Goal: Information Seeking & Learning: Learn about a topic

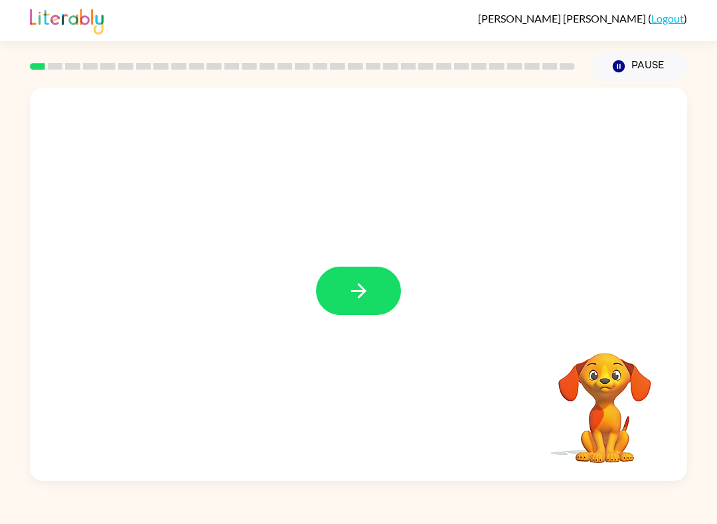
click at [353, 283] on icon "button" at bounding box center [358, 290] width 23 height 23
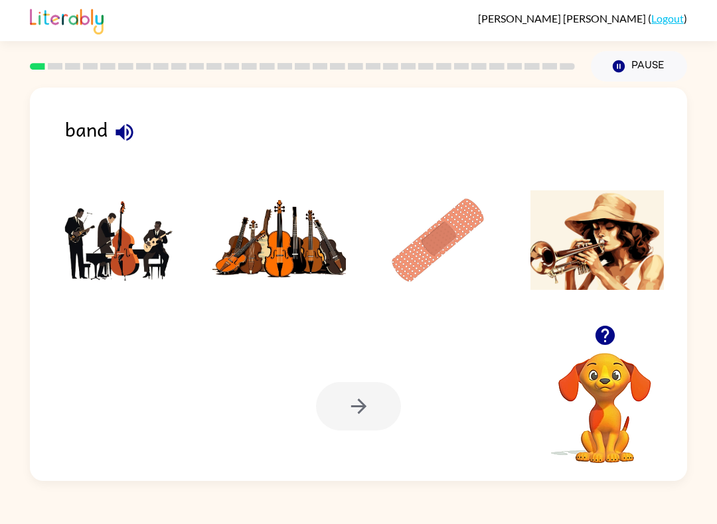
click at [126, 114] on div "band Your browser must support playing .mp4 files to use Literably. Please try …" at bounding box center [358, 285] width 657 height 394
click at [133, 125] on icon "button" at bounding box center [124, 132] width 23 height 23
click at [607, 235] on img at bounding box center [597, 240] width 134 height 100
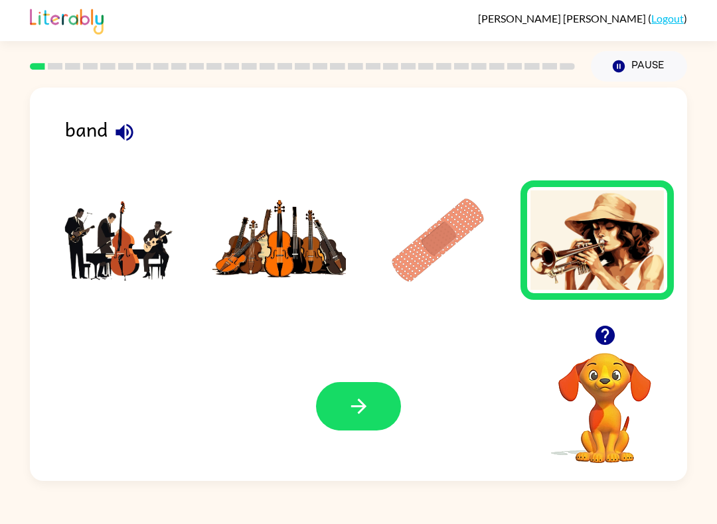
click at [348, 415] on icon "button" at bounding box center [358, 406] width 23 height 23
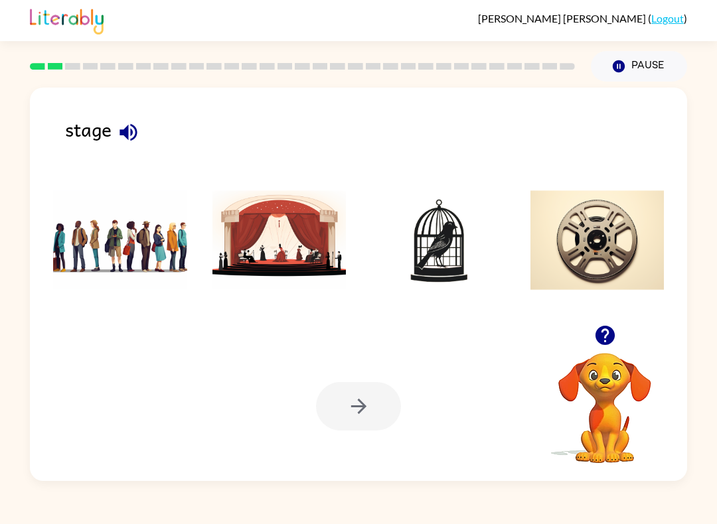
click at [132, 133] on icon "button" at bounding box center [127, 131] width 17 height 17
click at [292, 254] on img at bounding box center [279, 240] width 134 height 100
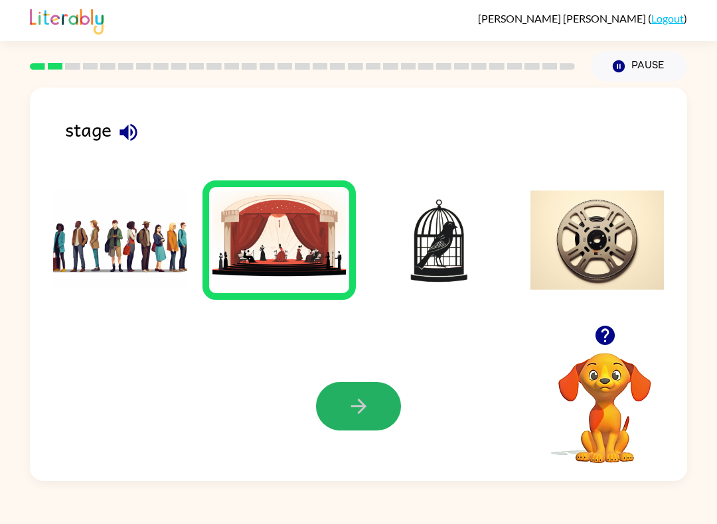
click at [376, 421] on button "button" at bounding box center [358, 406] width 85 height 48
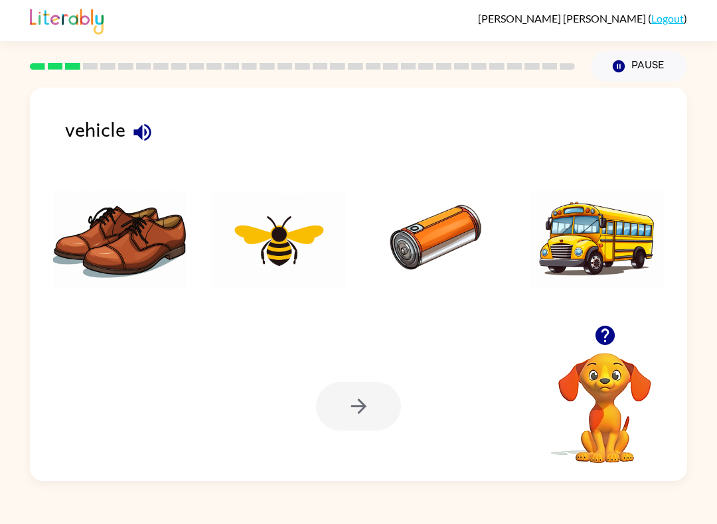
click at [147, 127] on icon "button" at bounding box center [142, 132] width 23 height 23
click at [151, 125] on icon "button" at bounding box center [142, 132] width 23 height 23
click at [151, 132] on icon "button" at bounding box center [142, 132] width 23 height 23
click at [140, 129] on icon "button" at bounding box center [141, 131] width 17 height 17
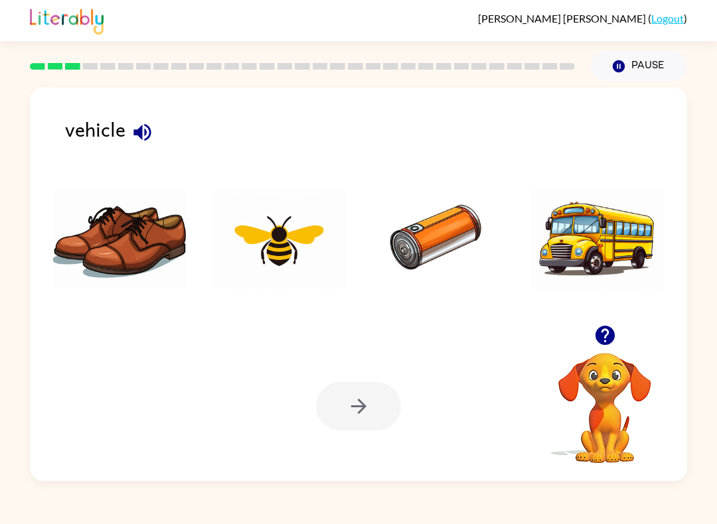
click at [144, 131] on icon "button" at bounding box center [141, 131] width 17 height 17
click at [431, 228] on img at bounding box center [438, 240] width 134 height 100
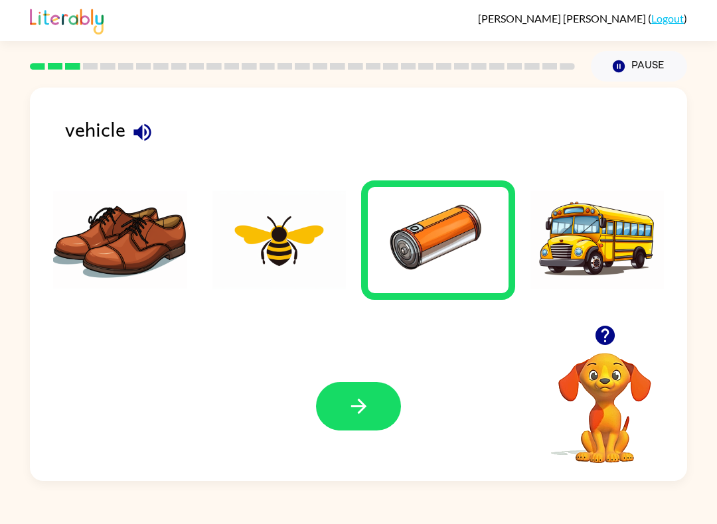
click at [376, 413] on button "button" at bounding box center [358, 406] width 85 height 48
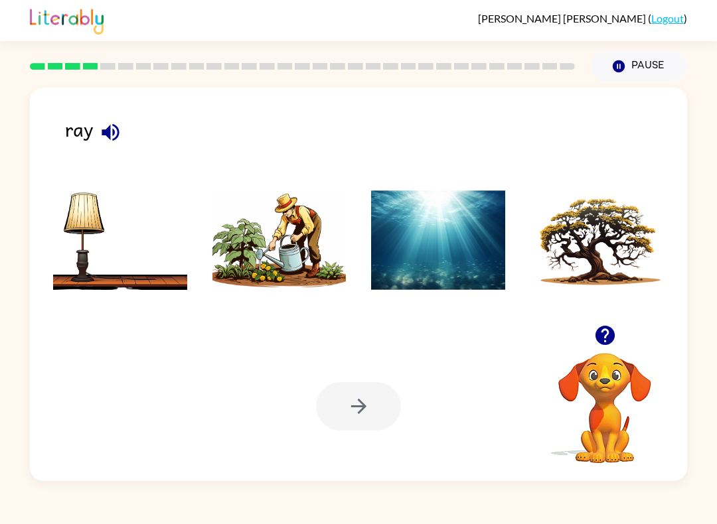
click at [111, 137] on icon "button" at bounding box center [110, 132] width 23 height 23
click at [280, 249] on img at bounding box center [279, 240] width 134 height 100
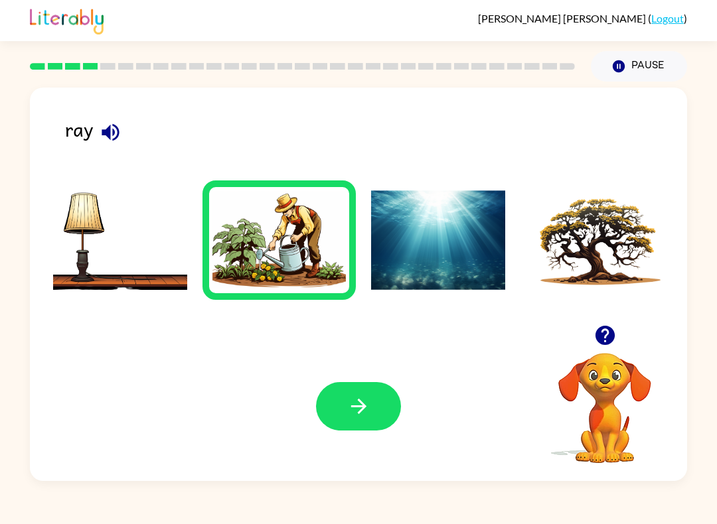
click at [328, 406] on button "button" at bounding box center [358, 406] width 85 height 48
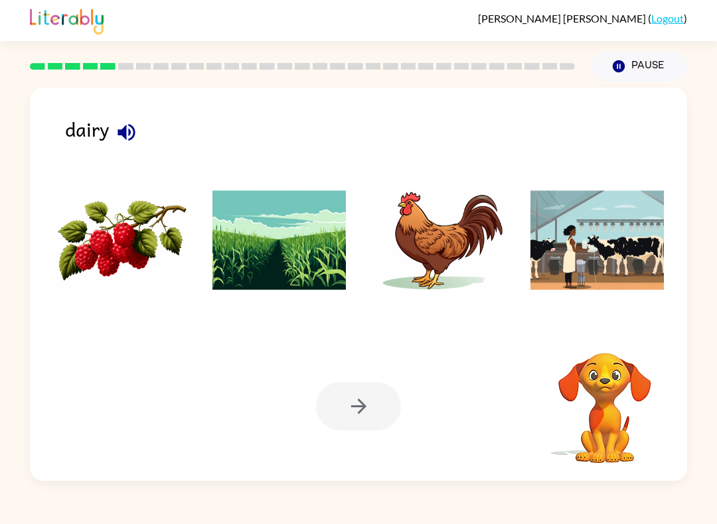
click at [133, 125] on icon "button" at bounding box center [126, 132] width 23 height 23
click at [585, 236] on img at bounding box center [597, 240] width 134 height 100
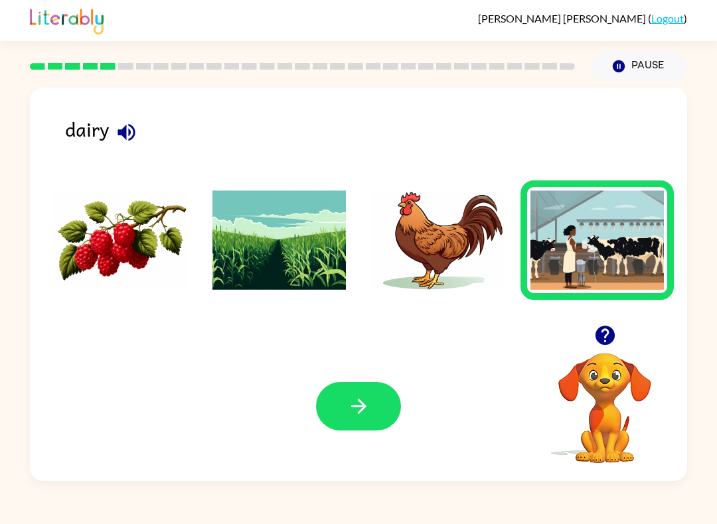
click at [354, 420] on button "button" at bounding box center [358, 406] width 85 height 48
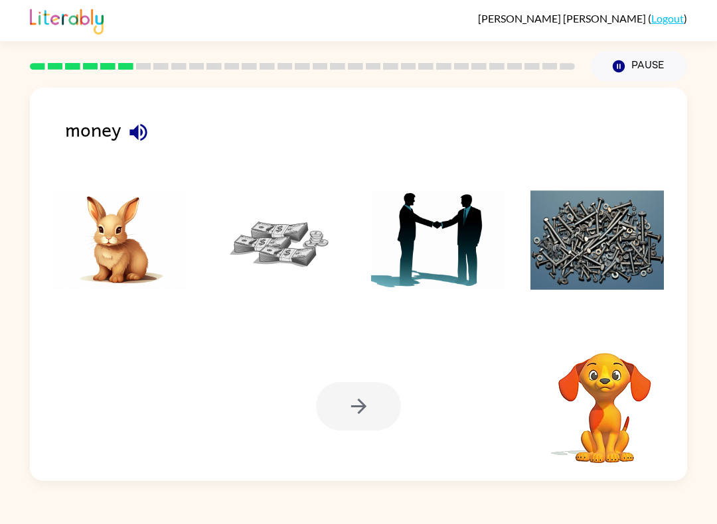
click at [153, 131] on button "button" at bounding box center [138, 132] width 34 height 34
click at [280, 254] on img at bounding box center [279, 240] width 134 height 100
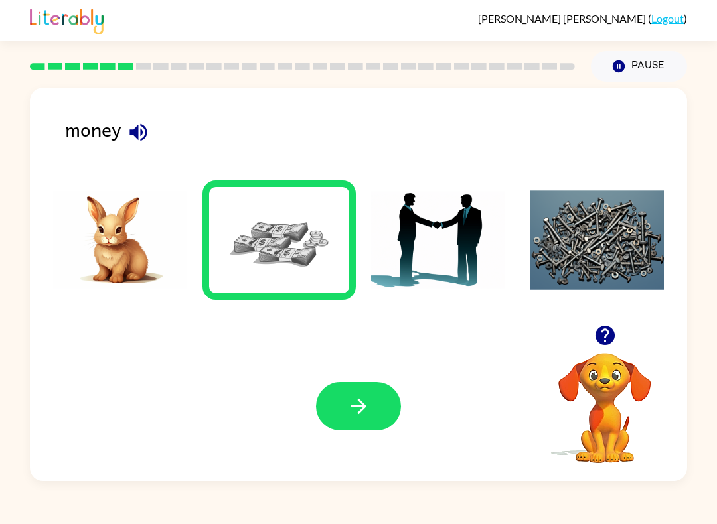
click at [350, 405] on icon "button" at bounding box center [358, 406] width 23 height 23
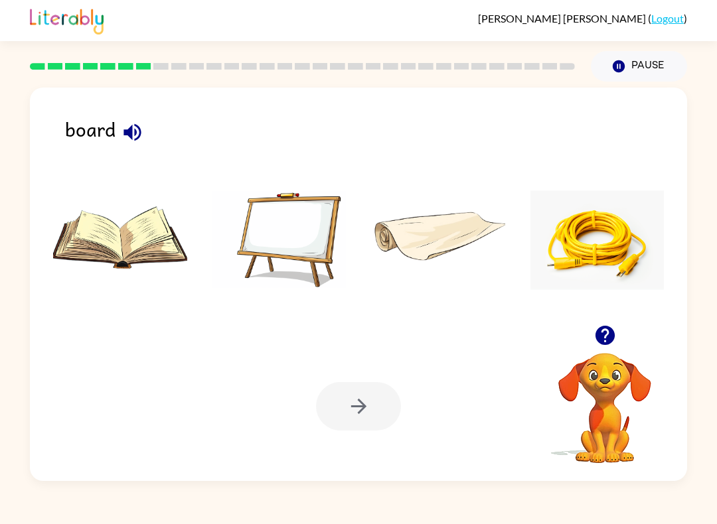
click at [161, 127] on div "board" at bounding box center [376, 138] width 622 height 49
click at [142, 129] on icon "button" at bounding box center [132, 132] width 23 height 23
click at [290, 255] on img at bounding box center [279, 240] width 134 height 100
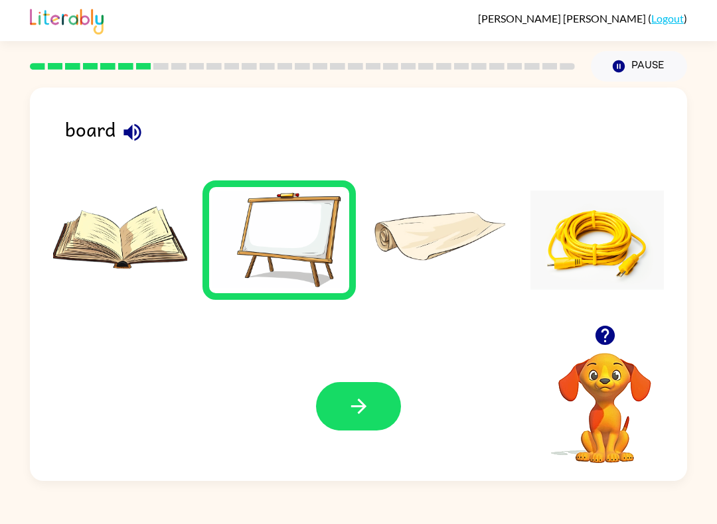
click at [352, 398] on icon "button" at bounding box center [358, 406] width 23 height 23
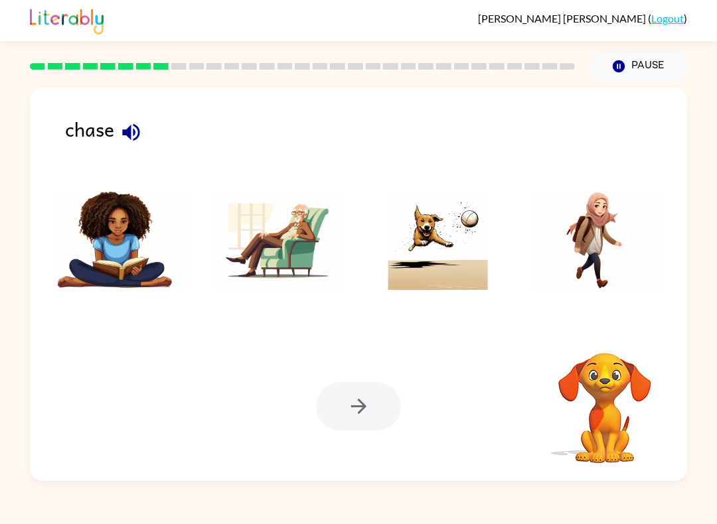
click at [129, 131] on icon "button" at bounding box center [130, 131] width 17 height 17
click at [435, 238] on img at bounding box center [438, 240] width 134 height 100
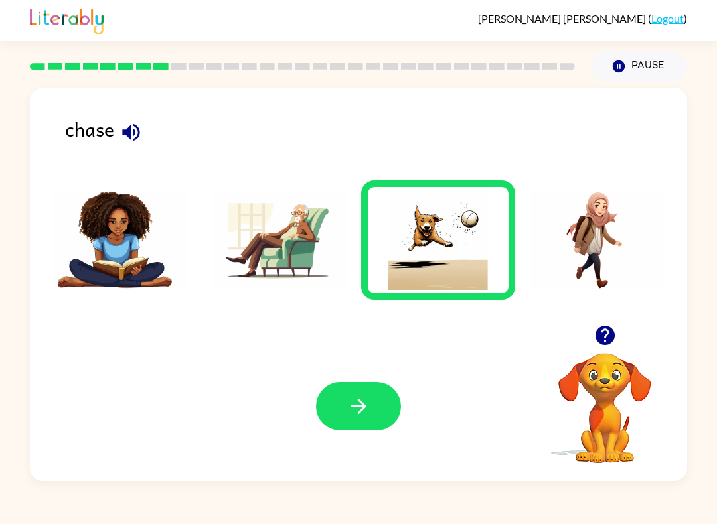
click at [337, 425] on button "button" at bounding box center [358, 406] width 85 height 48
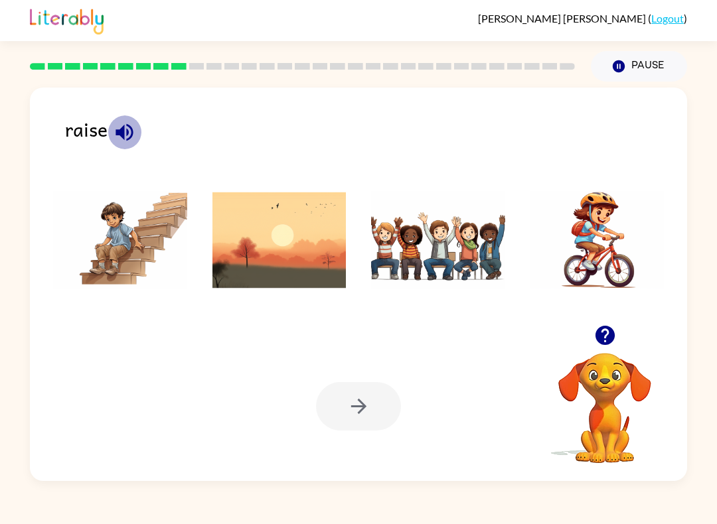
click at [123, 135] on icon "button" at bounding box center [123, 131] width 17 height 17
click at [135, 255] on img at bounding box center [120, 240] width 134 height 100
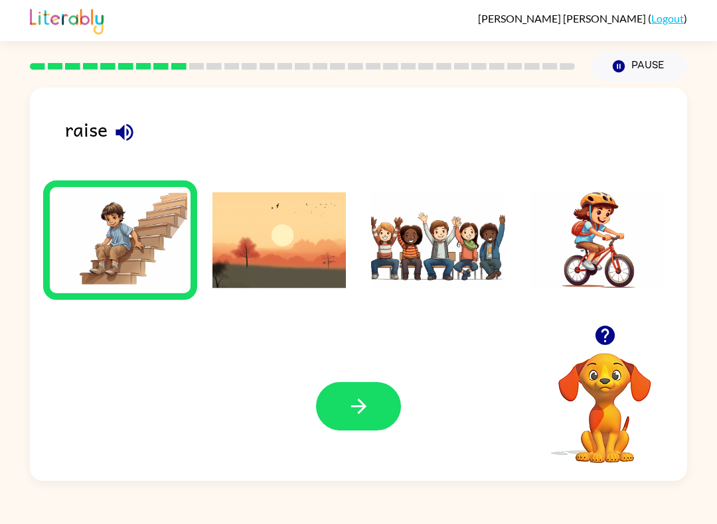
click at [350, 431] on button "button" at bounding box center [358, 406] width 85 height 48
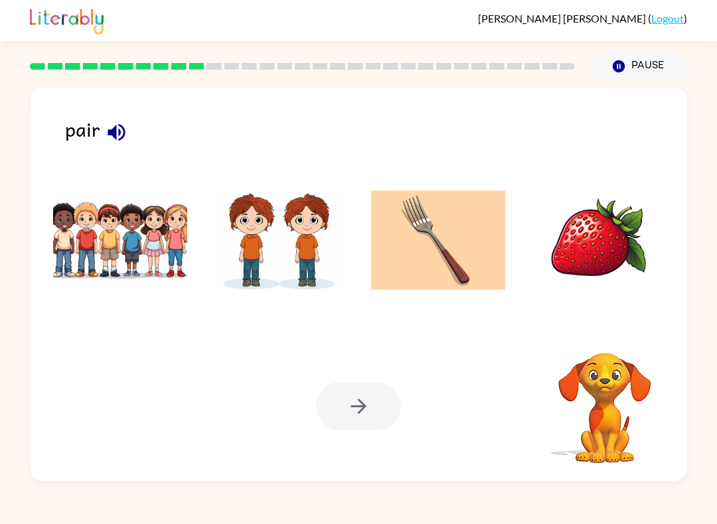
click at [123, 128] on icon "button" at bounding box center [116, 131] width 17 height 17
click at [317, 233] on img at bounding box center [279, 240] width 134 height 100
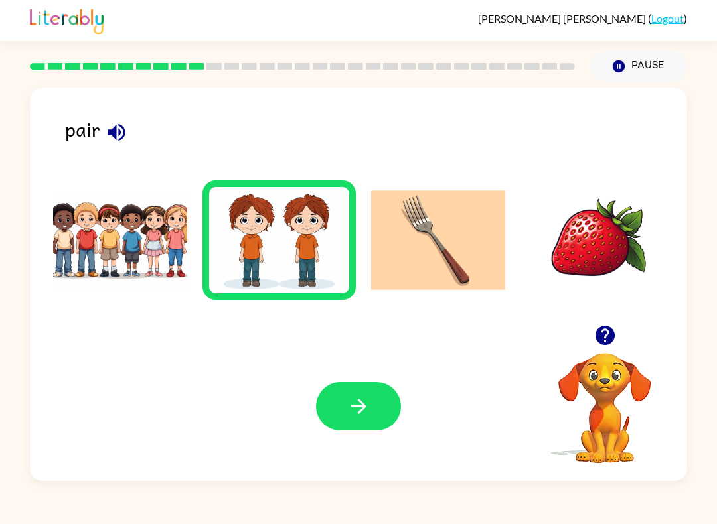
click at [361, 415] on icon "button" at bounding box center [358, 406] width 23 height 23
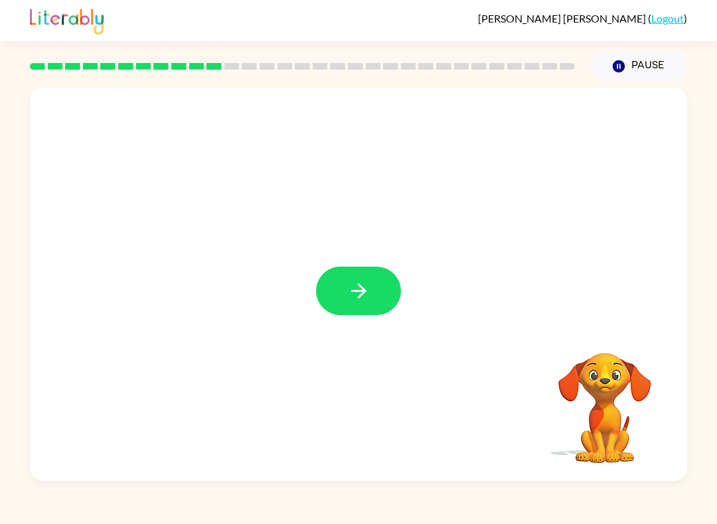
click at [370, 298] on button "button" at bounding box center [358, 291] width 85 height 48
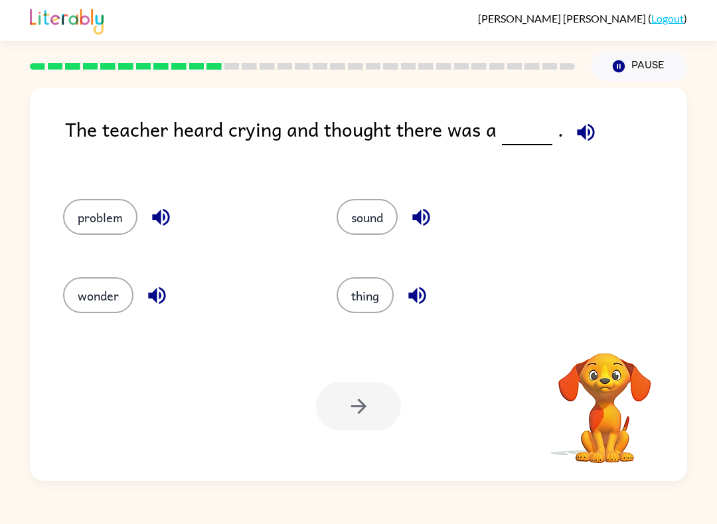
click at [588, 124] on icon "button" at bounding box center [585, 132] width 23 height 23
click at [425, 210] on icon "button" at bounding box center [420, 217] width 23 height 23
click at [364, 211] on button "sound" at bounding box center [366, 217] width 61 height 36
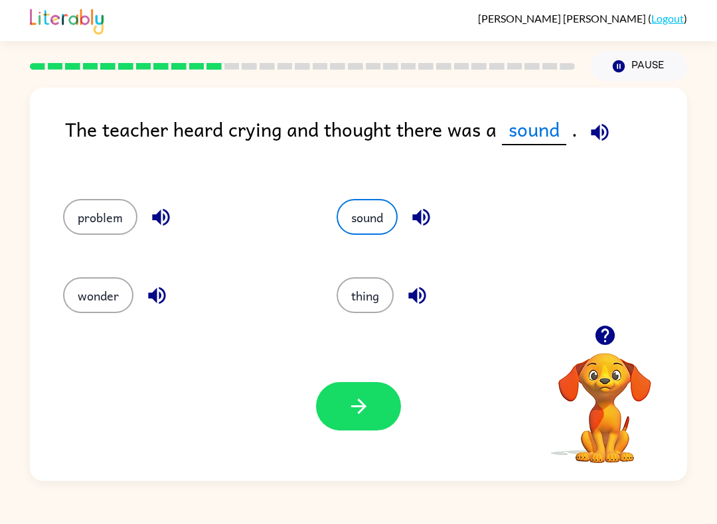
click at [603, 133] on icon "button" at bounding box center [599, 132] width 23 height 23
click at [362, 413] on icon "button" at bounding box center [358, 406] width 23 height 23
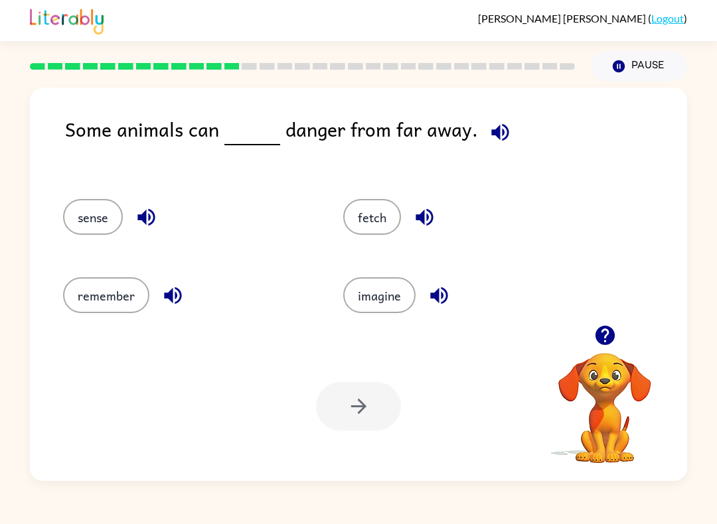
click at [499, 125] on icon "button" at bounding box center [499, 132] width 23 height 23
click at [426, 202] on button "button" at bounding box center [424, 217] width 34 height 34
click at [422, 226] on icon "button" at bounding box center [424, 217] width 23 height 23
click at [438, 206] on div "fetch" at bounding box center [468, 217] width 250 height 36
click at [429, 214] on icon "button" at bounding box center [424, 217] width 23 height 23
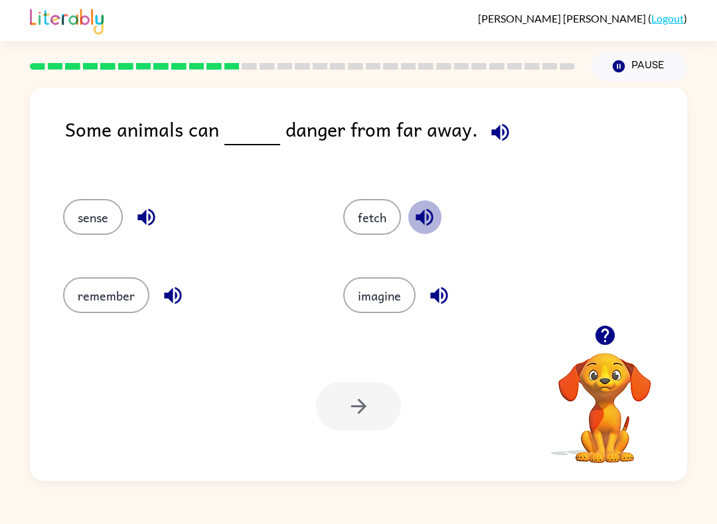
click at [428, 212] on icon "button" at bounding box center [423, 217] width 17 height 17
click at [437, 295] on icon "button" at bounding box center [438, 295] width 17 height 17
click at [177, 289] on icon "button" at bounding box center [172, 295] width 17 height 17
click at [142, 211] on icon "button" at bounding box center [146, 217] width 23 height 23
click at [422, 212] on icon "button" at bounding box center [424, 217] width 23 height 23
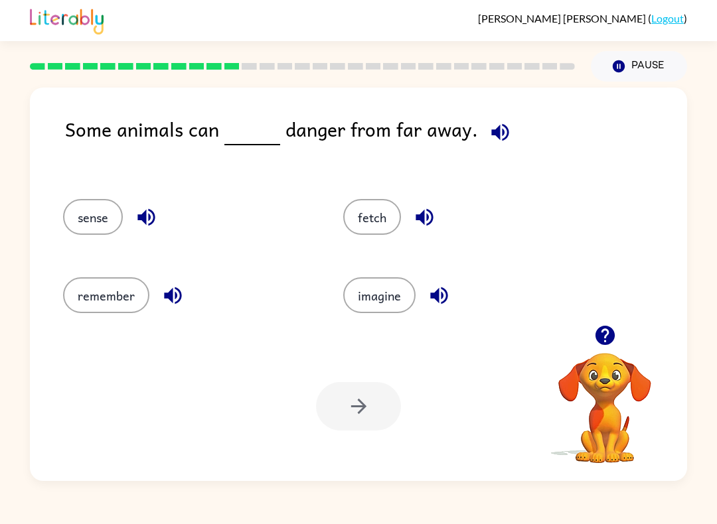
click at [428, 216] on icon "button" at bounding box center [424, 217] width 23 height 23
click at [418, 210] on icon "button" at bounding box center [424, 217] width 23 height 23
click at [427, 218] on icon "button" at bounding box center [423, 217] width 17 height 17
click at [372, 218] on button "fetch" at bounding box center [372, 217] width 58 height 36
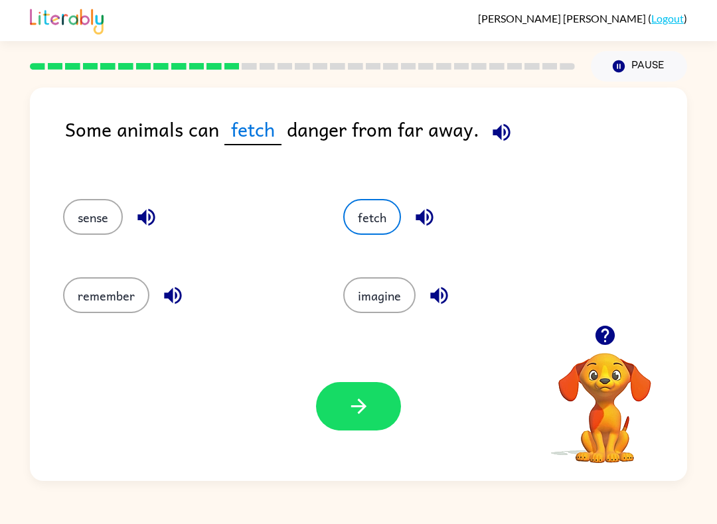
click at [360, 400] on icon "button" at bounding box center [358, 406] width 23 height 23
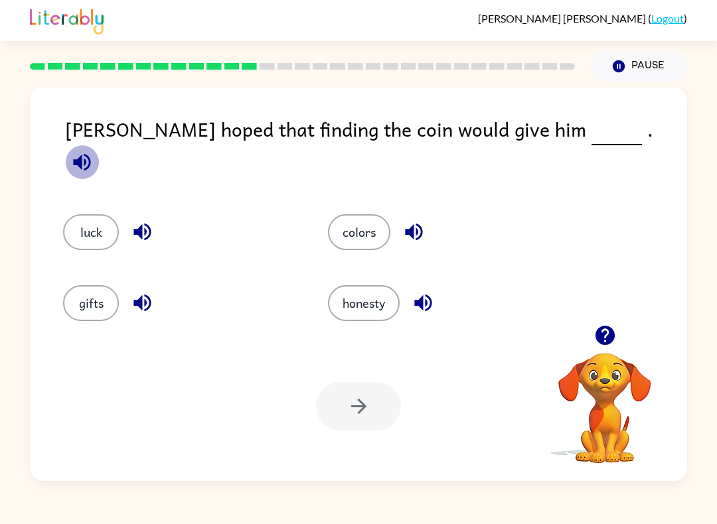
click at [99, 145] on button "button" at bounding box center [82, 162] width 34 height 34
click at [419, 220] on icon "button" at bounding box center [413, 231] width 23 height 23
click at [99, 145] on button "button" at bounding box center [82, 162] width 34 height 34
click at [431, 298] on icon "button" at bounding box center [422, 303] width 17 height 17
click at [420, 220] on icon "button" at bounding box center [413, 231] width 23 height 23
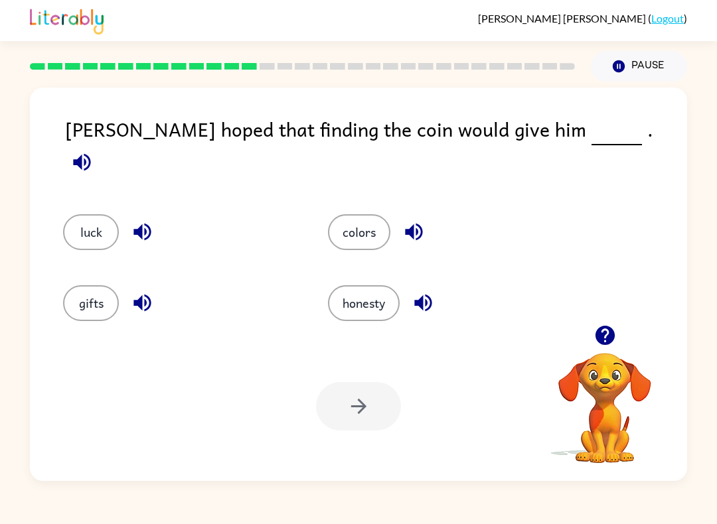
click at [367, 218] on button "colors" at bounding box center [359, 232] width 62 height 36
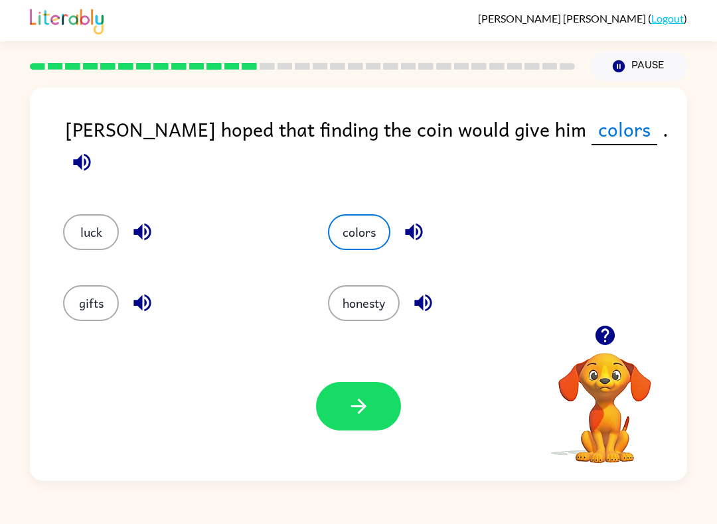
click at [94, 151] on icon "button" at bounding box center [81, 162] width 23 height 23
click at [354, 415] on icon "button" at bounding box center [358, 406] width 23 height 23
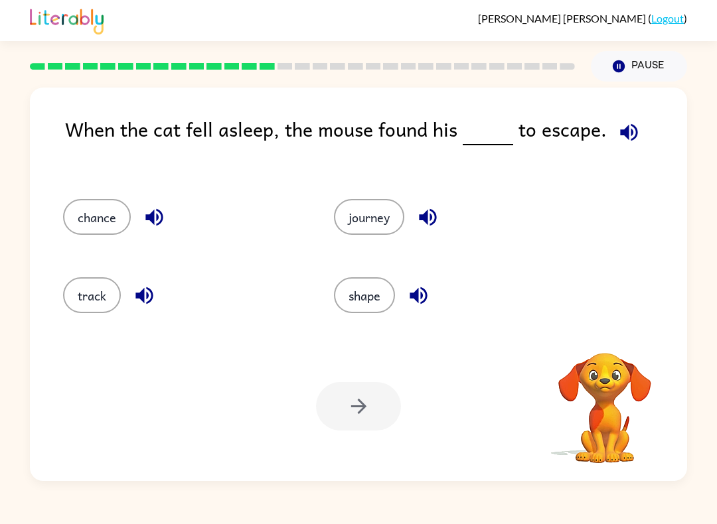
click at [629, 129] on icon "button" at bounding box center [628, 131] width 17 height 17
click at [437, 208] on icon "button" at bounding box center [427, 217] width 23 height 23
click at [381, 214] on button "journey" at bounding box center [369, 217] width 70 height 36
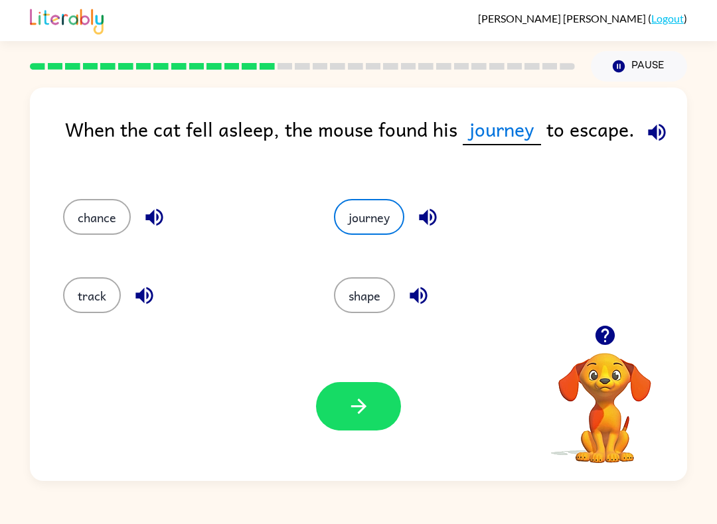
click at [651, 141] on icon "button" at bounding box center [656, 132] width 23 height 23
click at [365, 413] on icon "button" at bounding box center [358, 406] width 23 height 23
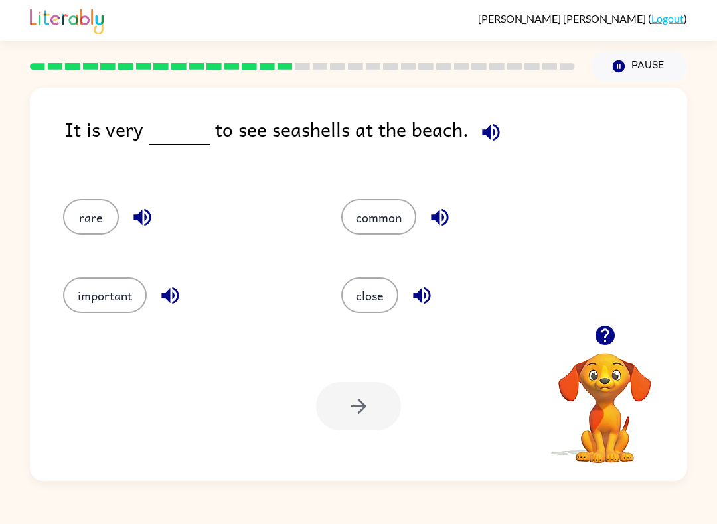
click at [485, 129] on icon "button" at bounding box center [490, 132] width 23 height 23
click at [449, 206] on button "button" at bounding box center [440, 217] width 34 height 34
click at [388, 207] on button "common" at bounding box center [378, 217] width 75 height 36
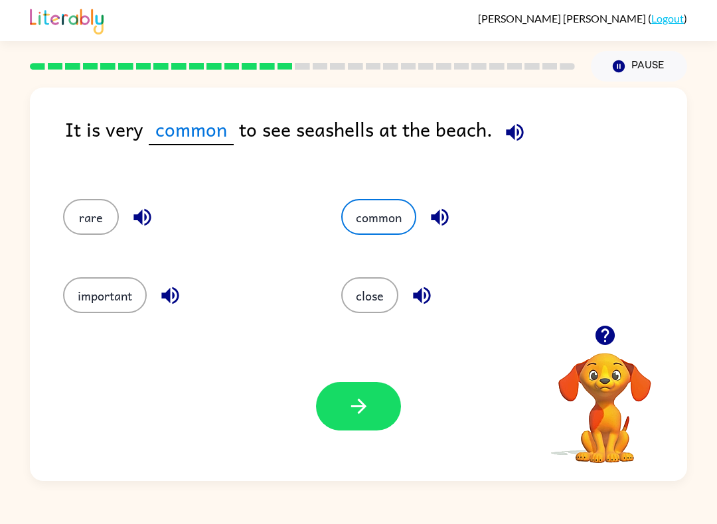
click at [345, 426] on button "button" at bounding box center [358, 406] width 85 height 48
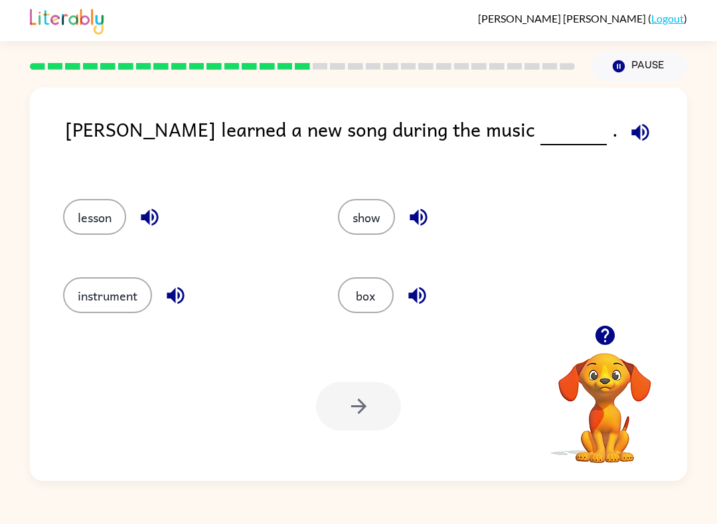
click at [623, 131] on button "button" at bounding box center [640, 132] width 34 height 34
click at [435, 218] on button "button" at bounding box center [418, 217] width 34 height 34
click at [380, 216] on button "show" at bounding box center [366, 217] width 57 height 36
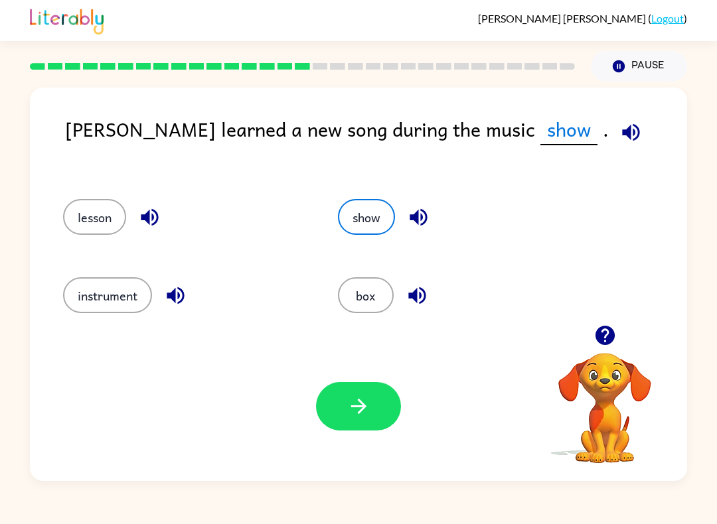
click at [342, 421] on button "button" at bounding box center [358, 406] width 85 height 48
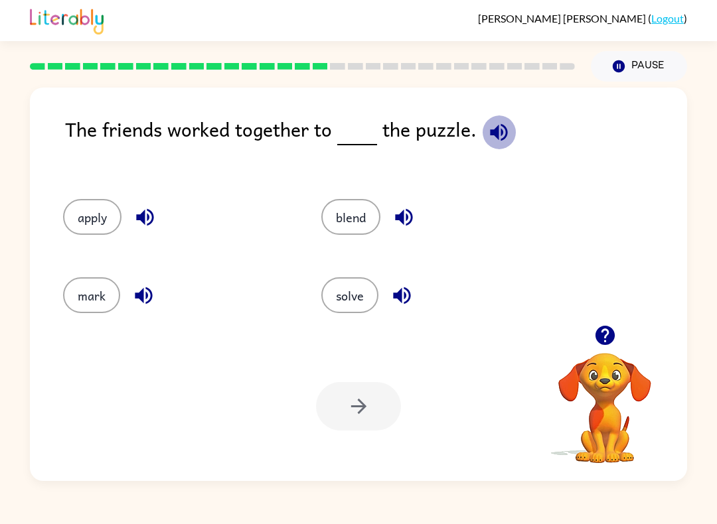
click at [500, 135] on icon "button" at bounding box center [498, 131] width 17 height 17
click at [356, 224] on button "blend" at bounding box center [350, 217] width 59 height 36
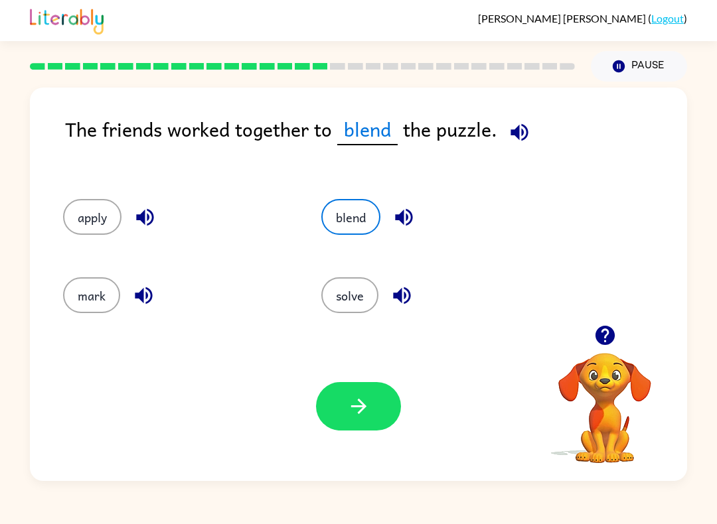
click at [528, 125] on icon "button" at bounding box center [519, 132] width 23 height 23
click at [362, 423] on button "button" at bounding box center [358, 406] width 85 height 48
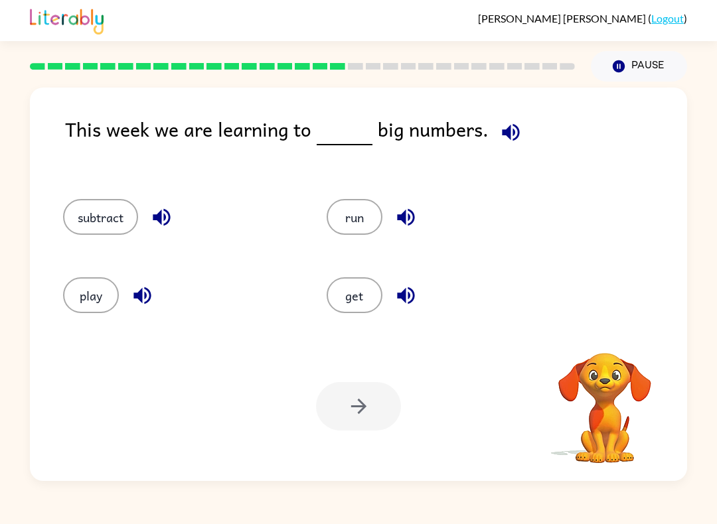
click at [506, 141] on icon "button" at bounding box center [510, 132] width 23 height 23
click at [361, 219] on button "run" at bounding box center [354, 217] width 56 height 36
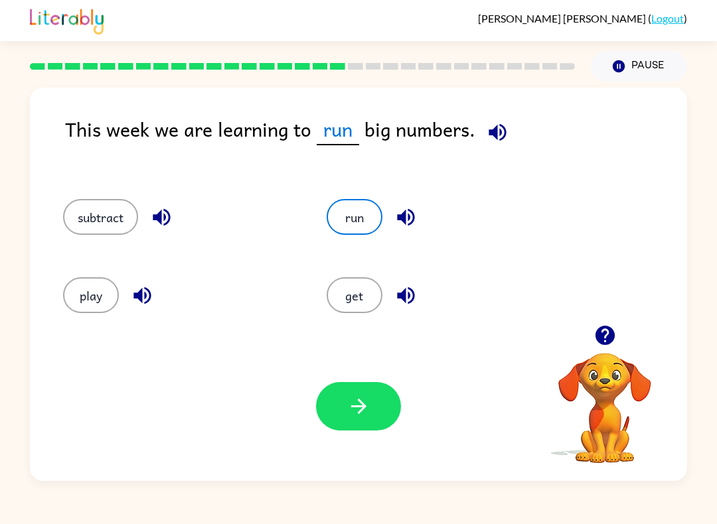
click at [344, 429] on button "button" at bounding box center [358, 406] width 85 height 48
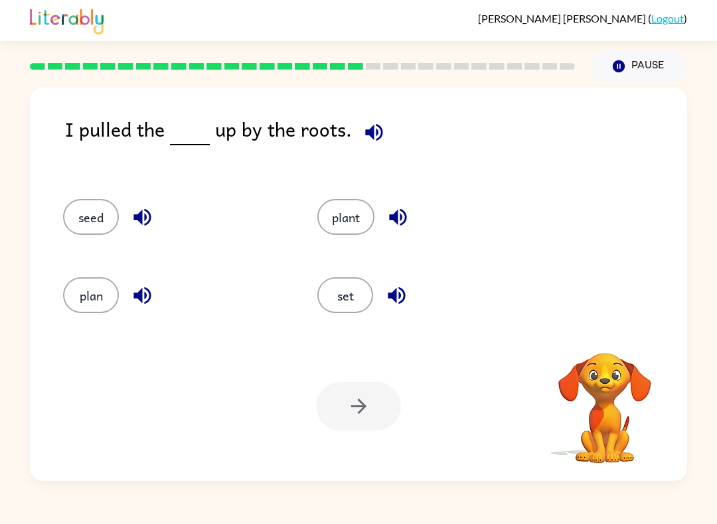
click at [375, 127] on icon "button" at bounding box center [373, 131] width 17 height 17
click at [419, 211] on div "plant" at bounding box center [429, 217] width 224 height 36
click at [402, 214] on icon "button" at bounding box center [397, 217] width 23 height 23
click at [327, 223] on button "plant" at bounding box center [345, 217] width 57 height 36
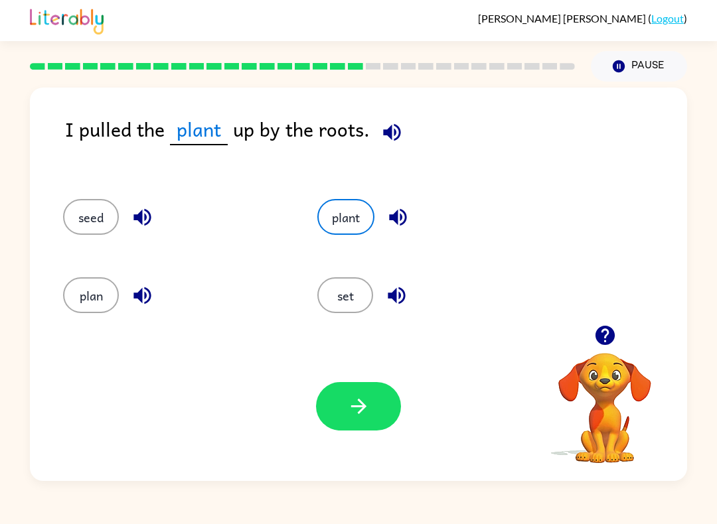
click at [344, 410] on button "button" at bounding box center [358, 406] width 85 height 48
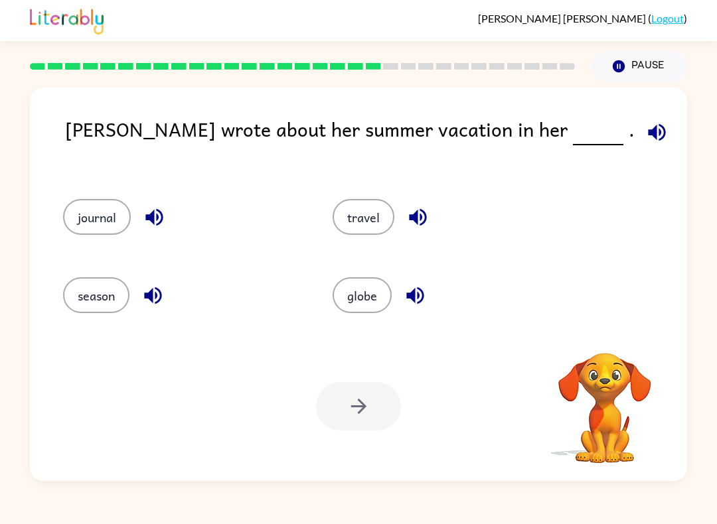
click at [640, 128] on button "button" at bounding box center [657, 132] width 34 height 34
click at [640, 130] on button "button" at bounding box center [657, 132] width 34 height 34
click at [640, 121] on button "button" at bounding box center [657, 132] width 34 height 34
click at [645, 136] on icon "button" at bounding box center [656, 132] width 23 height 23
click at [645, 129] on icon "button" at bounding box center [656, 132] width 23 height 23
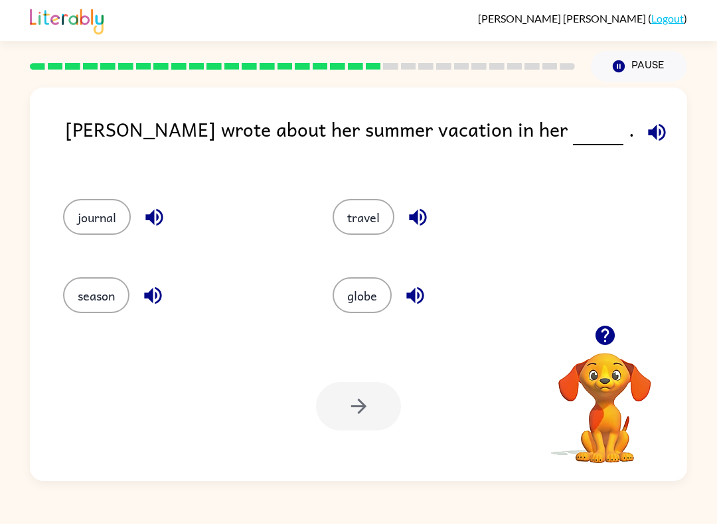
click at [648, 127] on icon "button" at bounding box center [656, 131] width 17 height 17
click at [648, 135] on icon "button" at bounding box center [656, 131] width 17 height 17
click at [431, 209] on button "button" at bounding box center [418, 217] width 34 height 34
click at [430, 292] on button "button" at bounding box center [415, 296] width 34 height 34
click at [169, 209] on button "button" at bounding box center [154, 217] width 34 height 34
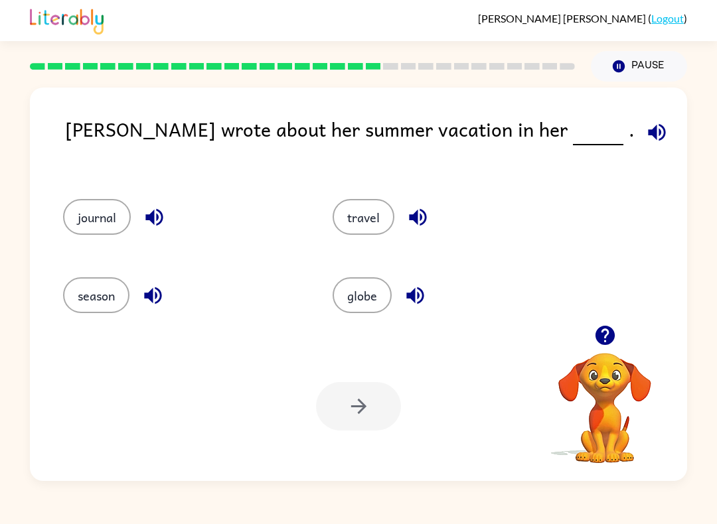
click at [86, 226] on button "journal" at bounding box center [97, 217] width 68 height 36
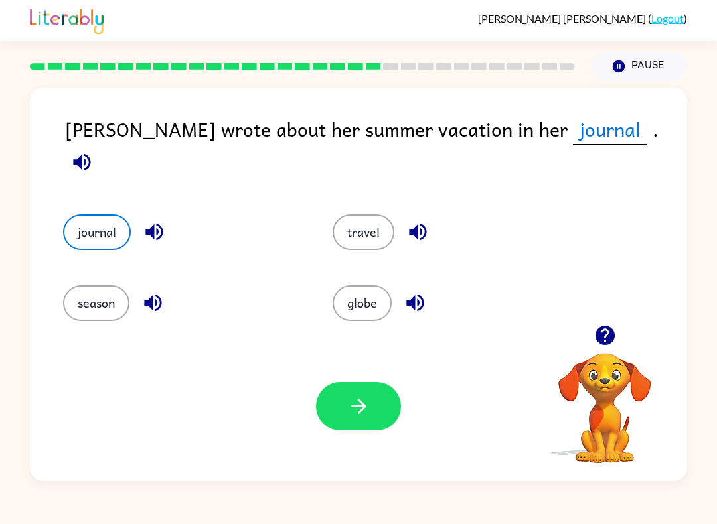
click at [378, 416] on button "button" at bounding box center [358, 406] width 85 height 48
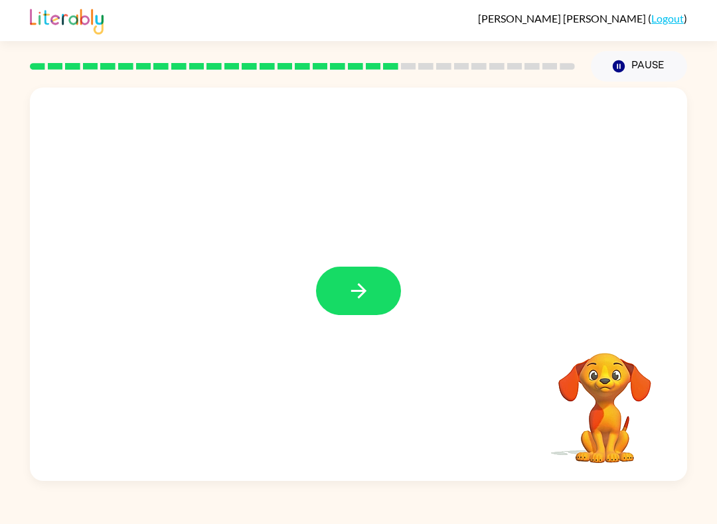
click at [364, 296] on icon "button" at bounding box center [358, 290] width 23 height 23
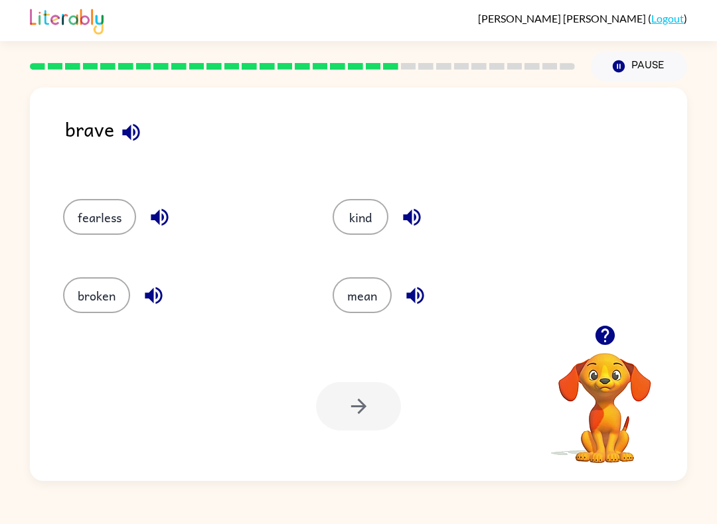
click at [132, 126] on icon "button" at bounding box center [130, 132] width 23 height 23
click at [419, 293] on icon "button" at bounding box center [414, 295] width 23 height 23
click at [419, 206] on button "button" at bounding box center [412, 217] width 34 height 34
click at [362, 211] on button "kind" at bounding box center [360, 217] width 56 height 36
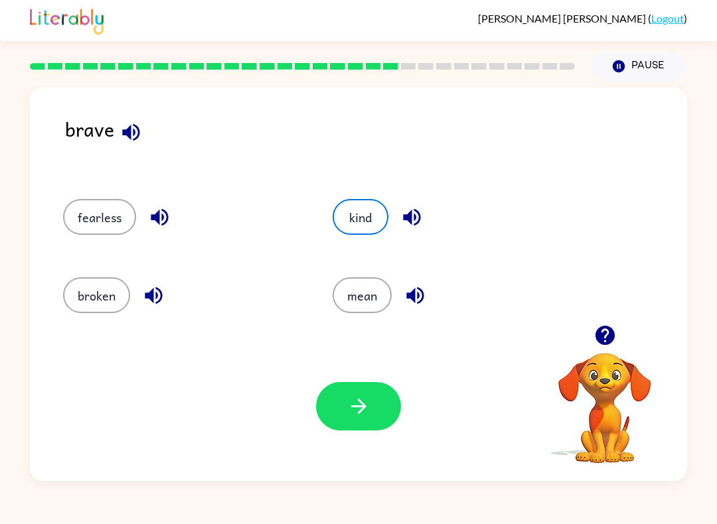
click at [360, 411] on icon "button" at bounding box center [357, 406] width 15 height 15
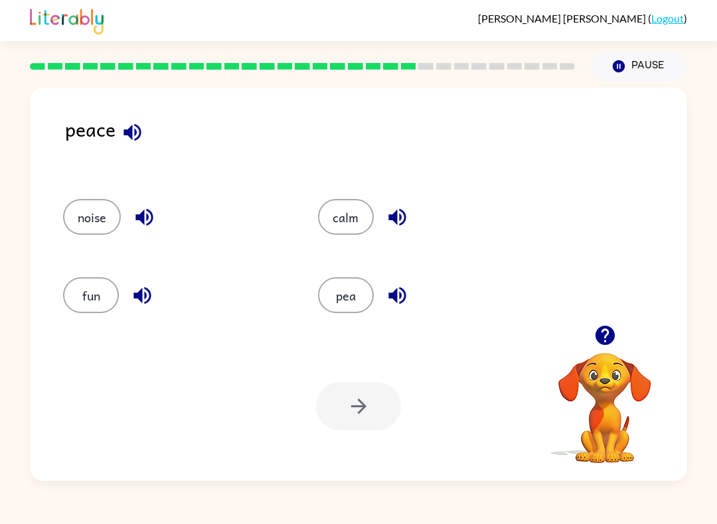
click at [145, 121] on button "button" at bounding box center [132, 132] width 34 height 34
click at [409, 206] on button "button" at bounding box center [397, 217] width 34 height 34
click at [346, 209] on button "calm" at bounding box center [346, 217] width 56 height 36
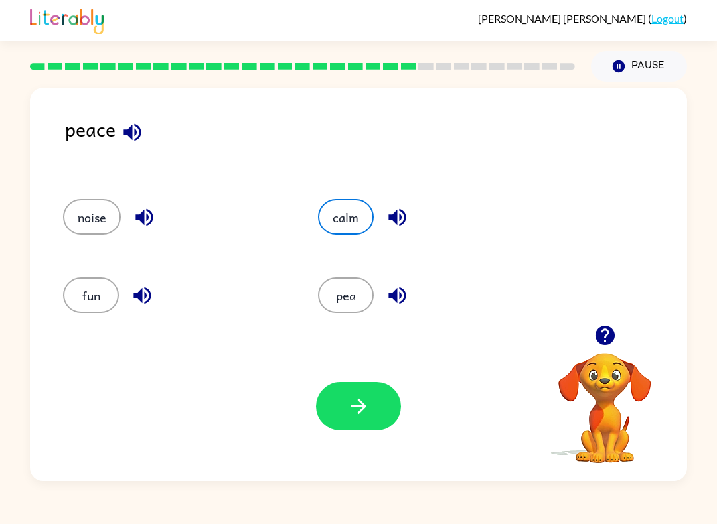
click at [136, 138] on icon "button" at bounding box center [132, 132] width 23 height 23
click at [399, 212] on icon "button" at bounding box center [397, 217] width 23 height 23
click at [348, 215] on button "calm" at bounding box center [346, 217] width 56 height 36
click at [357, 406] on icon "button" at bounding box center [358, 406] width 23 height 23
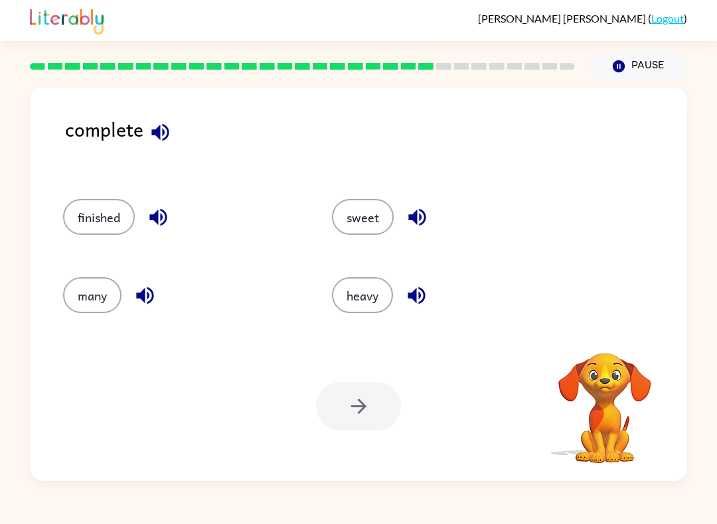
click at [131, 114] on div "complete finished sweet many heavy Your browser must support playing .mp4 files…" at bounding box center [358, 285] width 657 height 394
click at [162, 131] on icon "button" at bounding box center [160, 132] width 23 height 23
click at [430, 206] on div "sweet" at bounding box center [451, 217] width 238 height 36
click at [429, 219] on icon "button" at bounding box center [416, 217] width 23 height 23
click at [423, 299] on icon "button" at bounding box center [415, 295] width 17 height 17
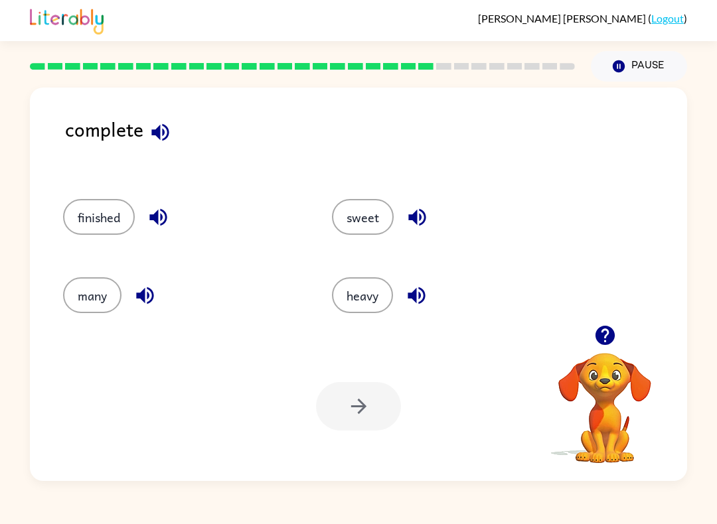
click at [161, 212] on icon "button" at bounding box center [158, 217] width 23 height 23
click at [155, 289] on icon "button" at bounding box center [144, 295] width 23 height 23
click at [88, 308] on button "many" at bounding box center [92, 295] width 58 height 36
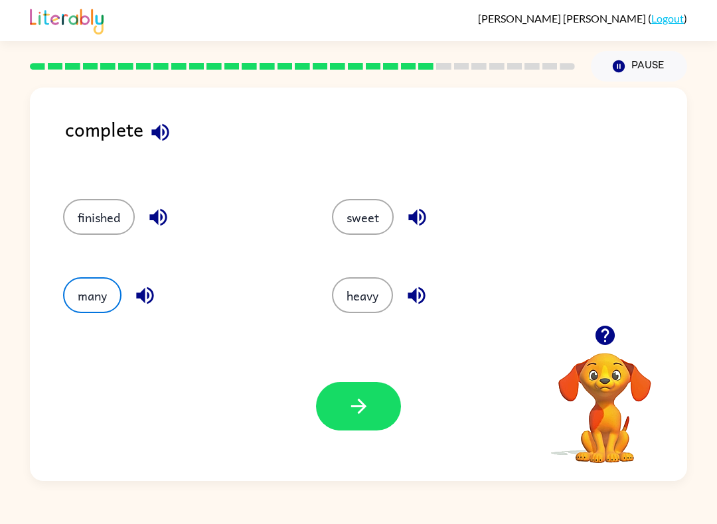
click at [369, 411] on icon "button" at bounding box center [358, 406] width 23 height 23
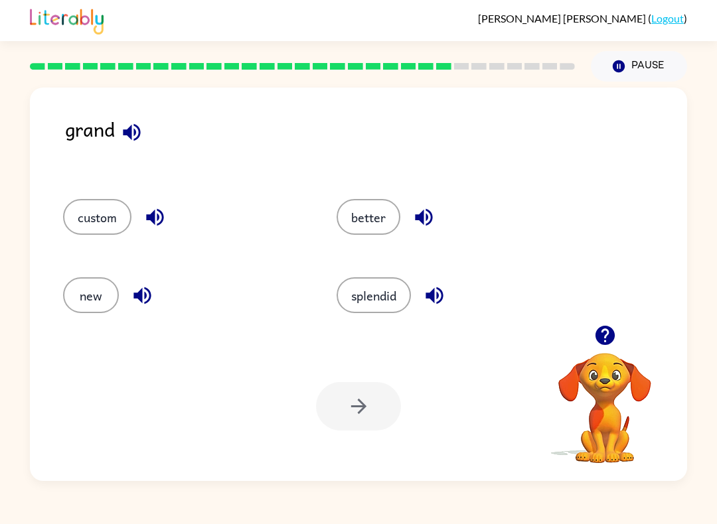
click at [134, 137] on icon "button" at bounding box center [131, 132] width 23 height 23
click at [435, 210] on icon "button" at bounding box center [423, 217] width 23 height 23
click at [443, 296] on icon "button" at bounding box center [433, 295] width 17 height 17
click at [161, 212] on icon "button" at bounding box center [154, 217] width 17 height 17
click at [141, 303] on icon "button" at bounding box center [142, 295] width 23 height 23
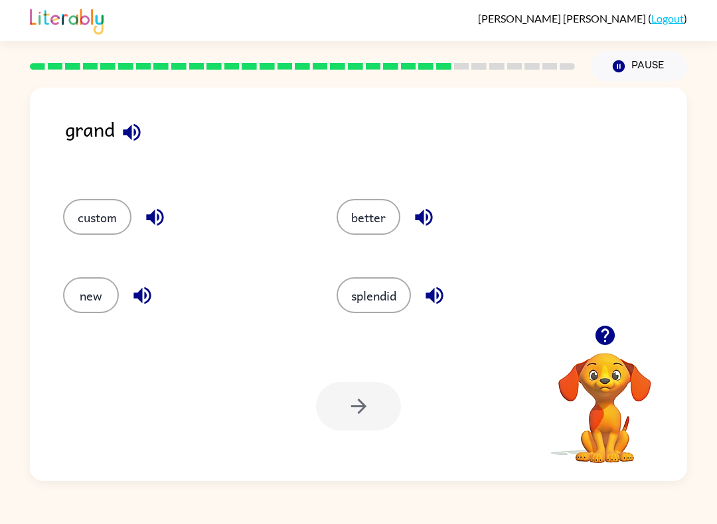
click at [84, 285] on button "new" at bounding box center [91, 295] width 56 height 36
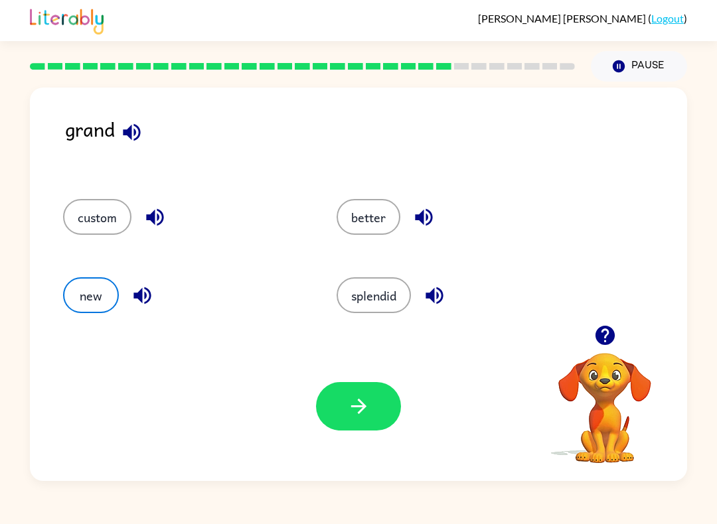
click at [349, 411] on icon "button" at bounding box center [358, 406] width 23 height 23
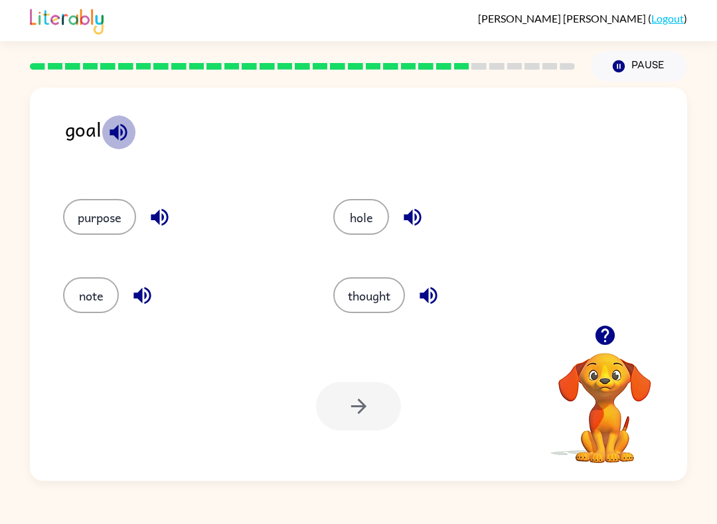
click at [124, 132] on icon "button" at bounding box center [118, 132] width 23 height 23
click at [417, 212] on icon "button" at bounding box center [412, 217] width 23 height 23
click at [359, 196] on div "hole" at bounding box center [443, 213] width 270 height 78
click at [363, 221] on button "hole" at bounding box center [361, 217] width 56 height 36
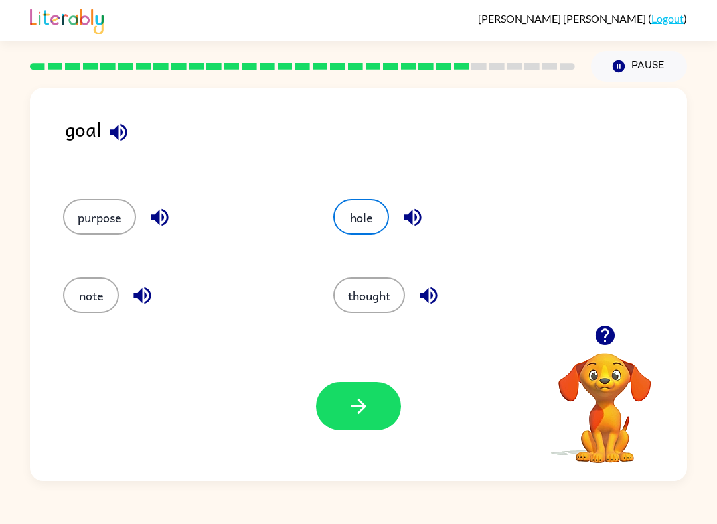
click at [342, 408] on button "button" at bounding box center [358, 406] width 85 height 48
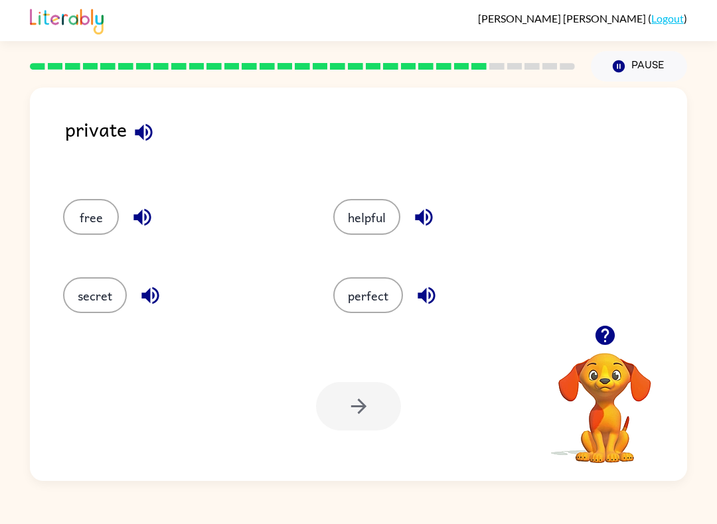
click at [135, 138] on icon "button" at bounding box center [143, 132] width 23 height 23
click at [425, 209] on icon "button" at bounding box center [423, 217] width 23 height 23
click at [432, 289] on icon "button" at bounding box center [426, 295] width 23 height 23
click at [148, 221] on icon "button" at bounding box center [142, 217] width 23 height 23
click at [162, 291] on button "button" at bounding box center [150, 296] width 34 height 34
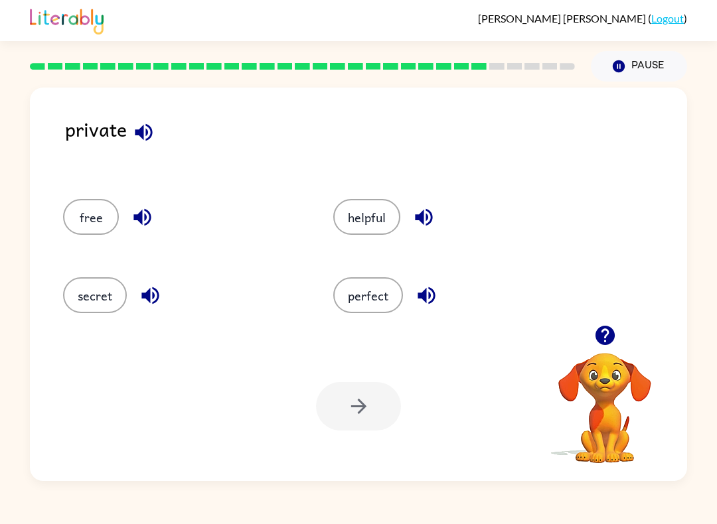
click at [70, 284] on button "secret" at bounding box center [95, 295] width 64 height 36
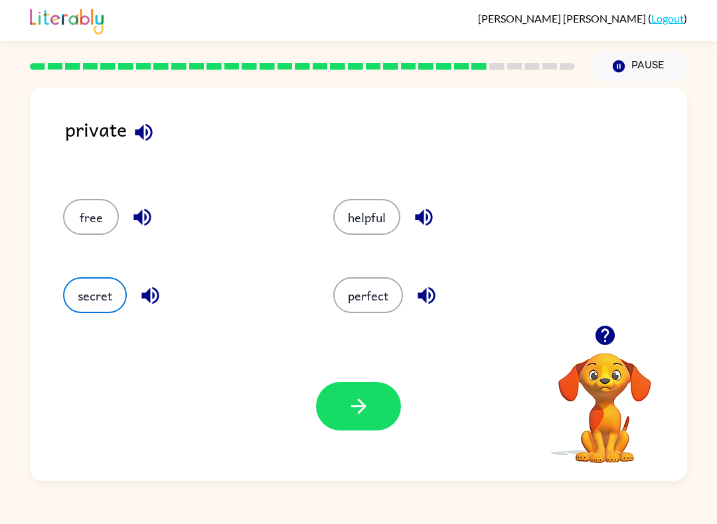
click at [358, 408] on icon "button" at bounding box center [358, 406] width 23 height 23
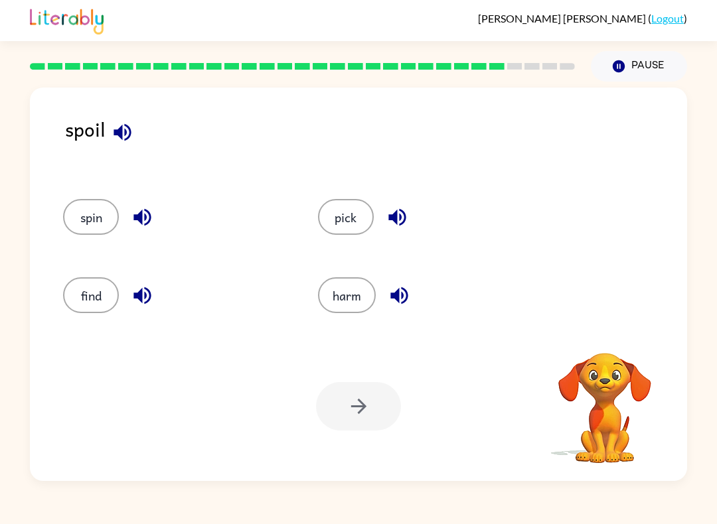
click at [125, 129] on icon "button" at bounding box center [122, 132] width 23 height 23
click at [405, 213] on icon "button" at bounding box center [397, 217] width 23 height 23
click at [401, 287] on icon "button" at bounding box center [399, 295] width 23 height 23
click at [357, 298] on button "harm" at bounding box center [347, 295] width 58 height 36
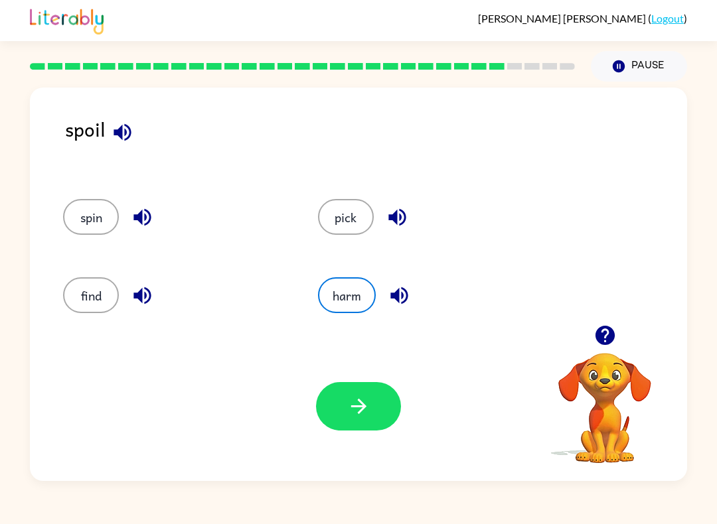
click at [358, 403] on icon "button" at bounding box center [358, 406] width 23 height 23
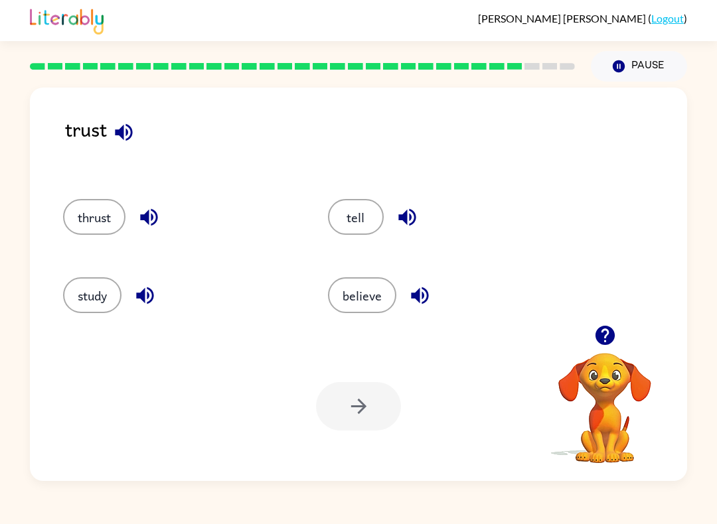
click at [126, 128] on icon "button" at bounding box center [123, 132] width 23 height 23
click at [405, 208] on icon "button" at bounding box center [407, 217] width 23 height 23
click at [350, 212] on button "tell" at bounding box center [356, 217] width 56 height 36
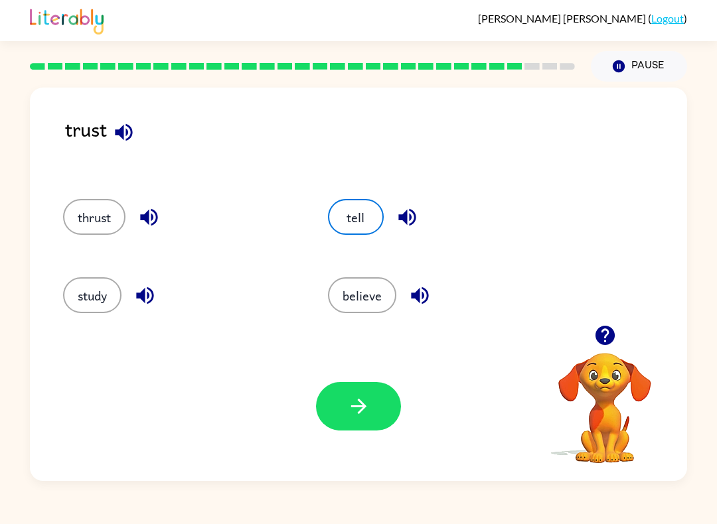
click at [358, 410] on icon "button" at bounding box center [358, 406] width 23 height 23
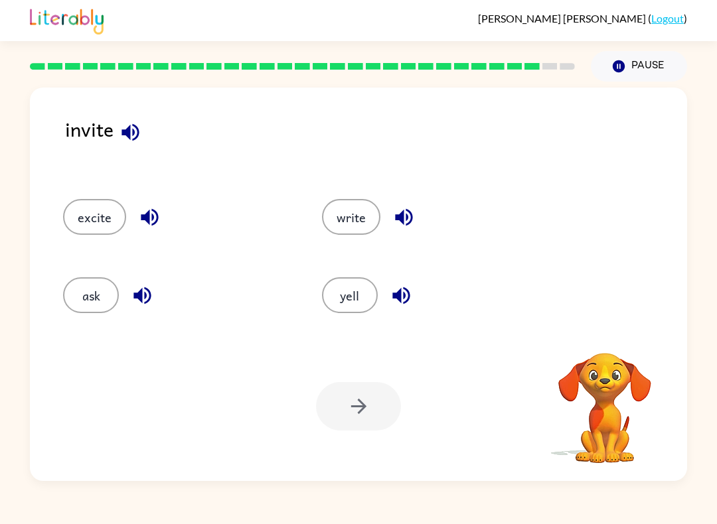
click at [133, 139] on icon "button" at bounding box center [130, 132] width 23 height 23
click at [394, 210] on icon "button" at bounding box center [403, 217] width 23 height 23
click at [362, 212] on button "write" at bounding box center [351, 217] width 58 height 36
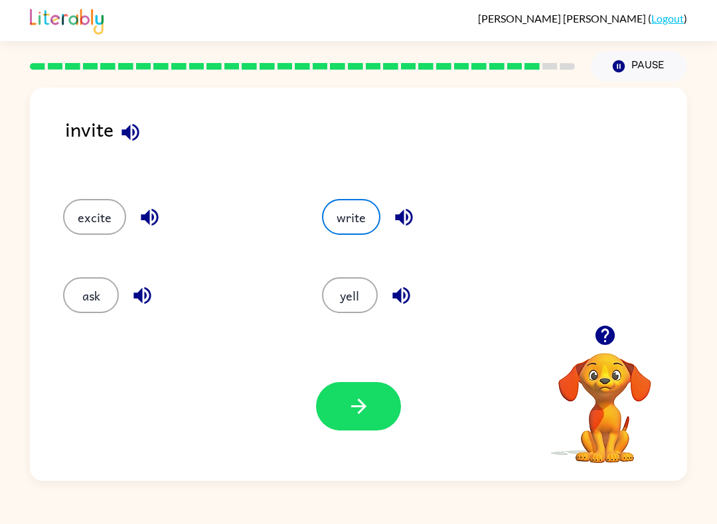
click at [362, 416] on icon "button" at bounding box center [358, 406] width 23 height 23
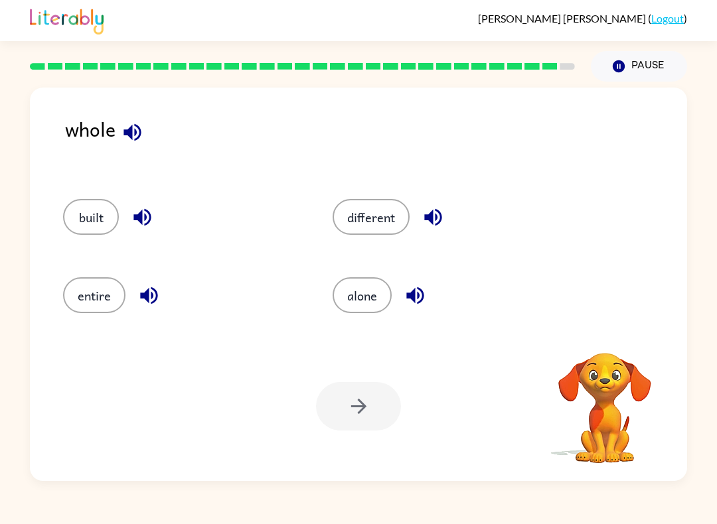
click at [134, 122] on icon "button" at bounding box center [132, 132] width 23 height 23
click at [435, 206] on button "button" at bounding box center [433, 217] width 34 height 34
click at [382, 202] on button "different" at bounding box center [370, 217] width 77 height 36
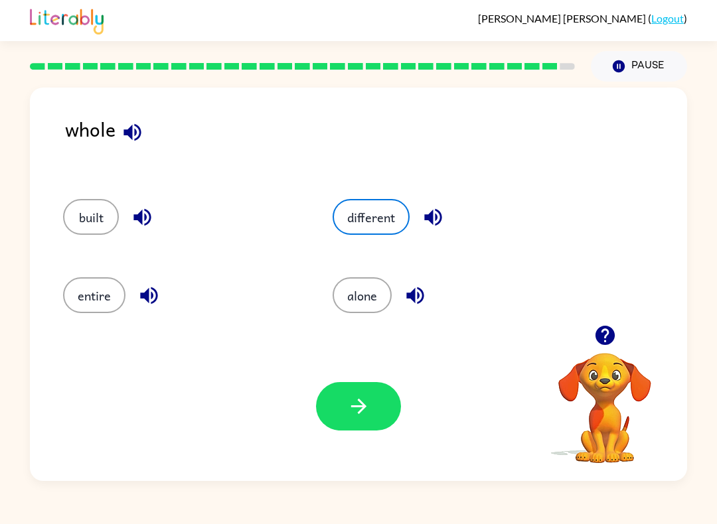
click at [342, 401] on button "button" at bounding box center [358, 406] width 85 height 48
